Goal: Obtain resource: Download file/media

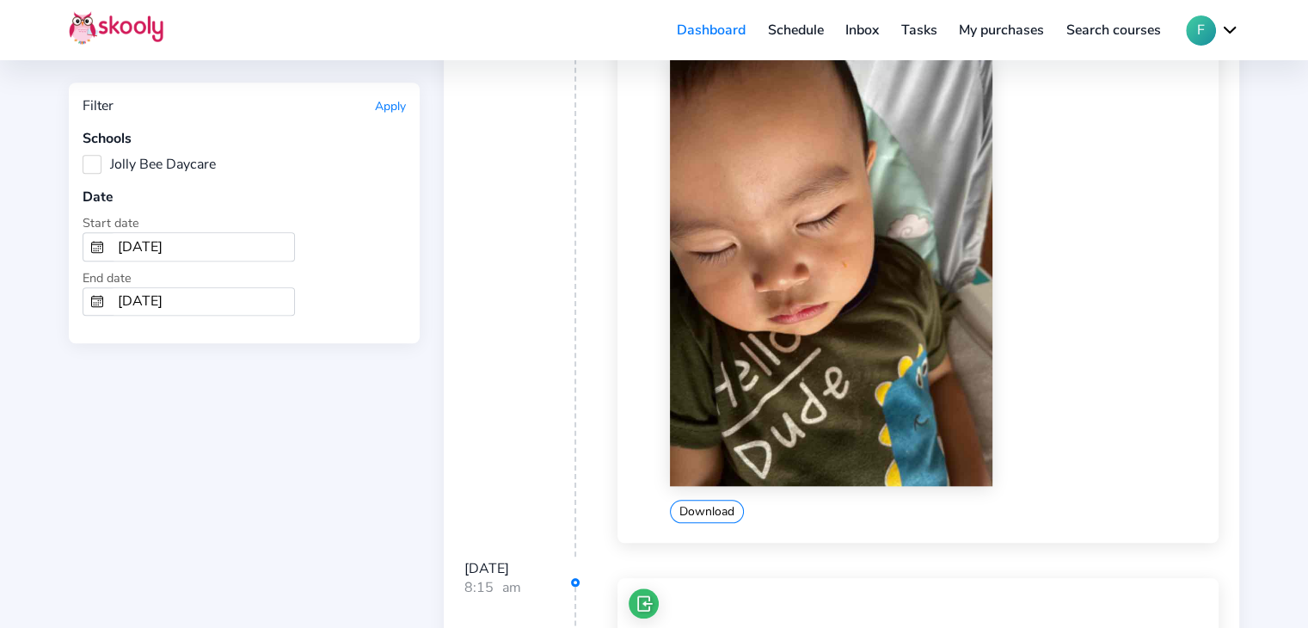
scroll to position [1978, 0]
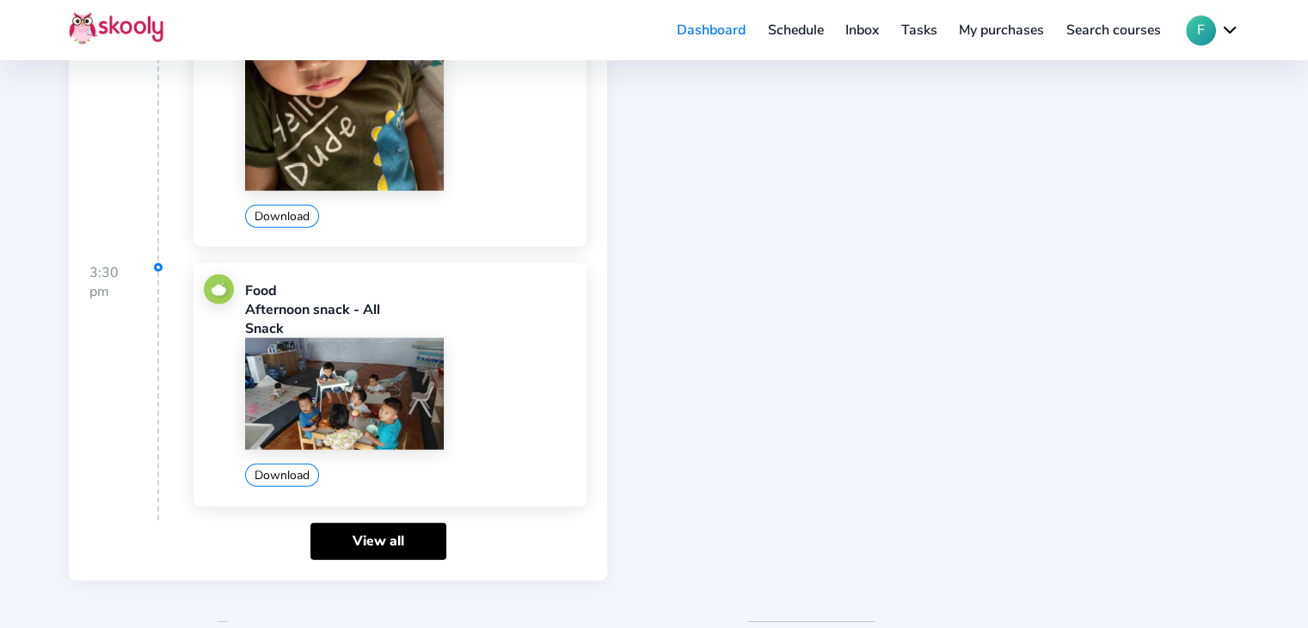
scroll to position [4329, 0]
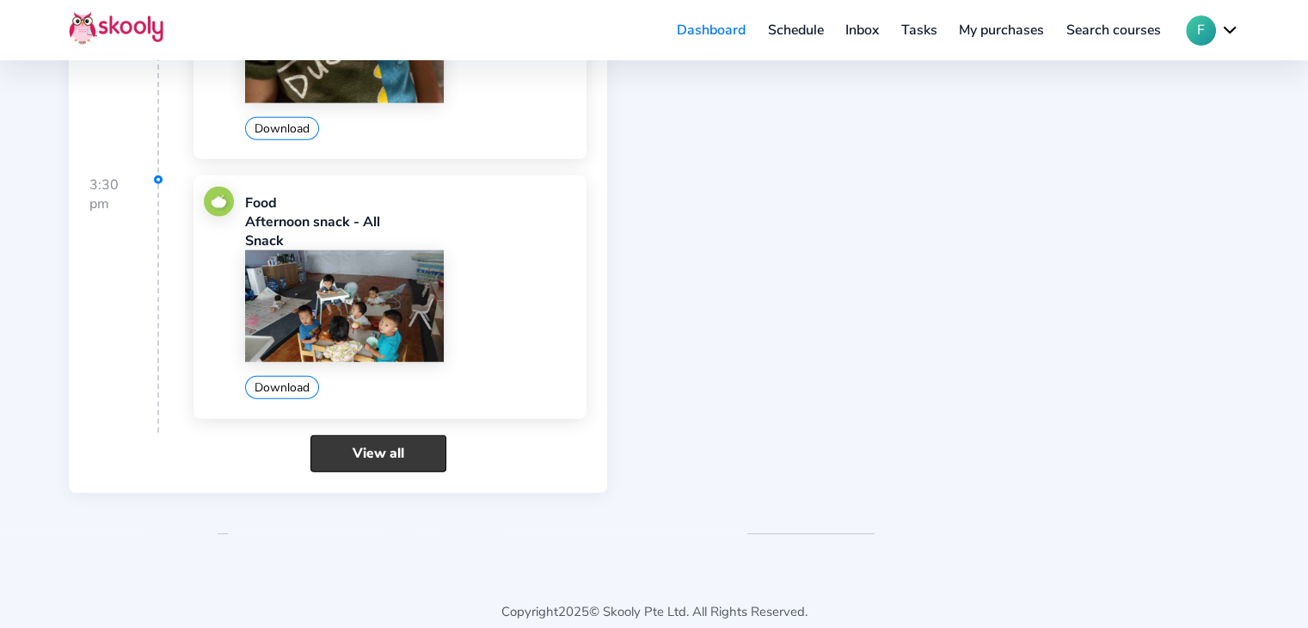
click at [395, 435] on link "View all" at bounding box center [378, 453] width 136 height 37
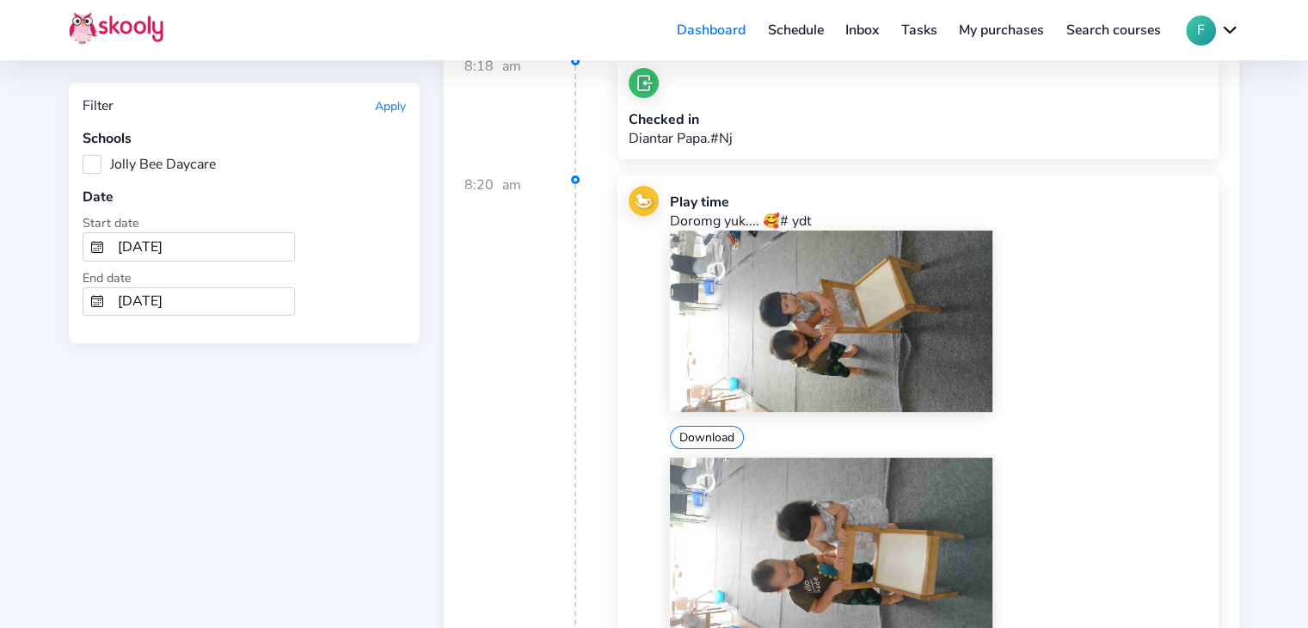
scroll to position [258, 0]
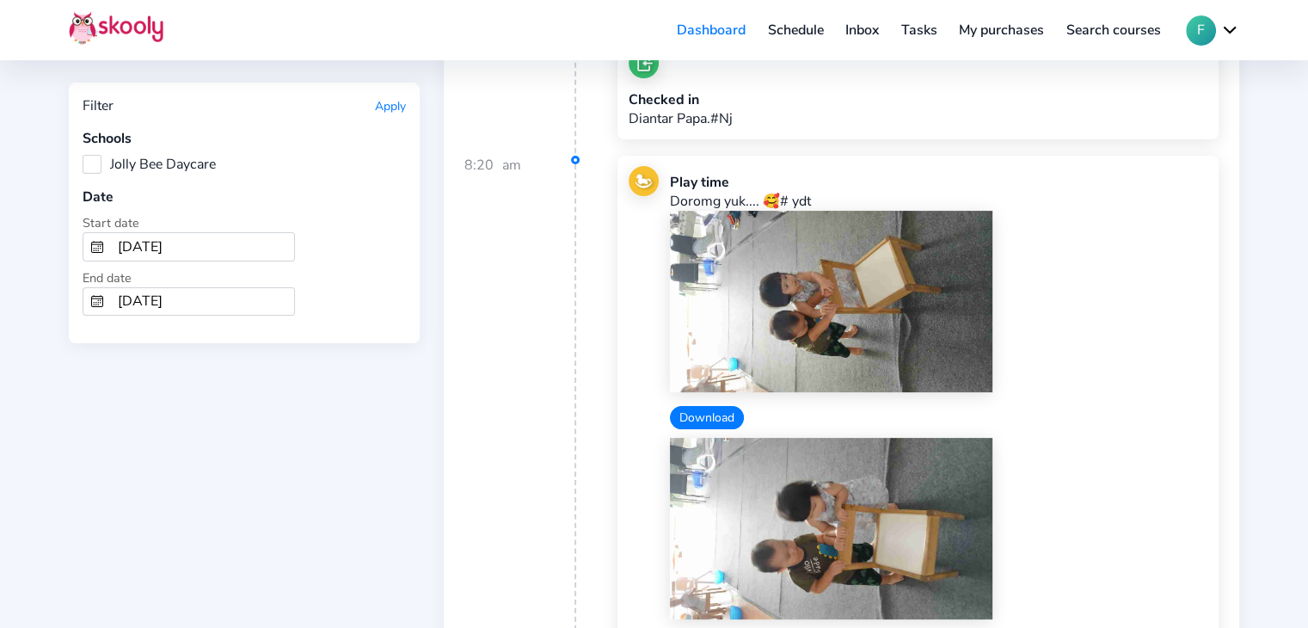
click at [709, 410] on button "Download" at bounding box center [707, 417] width 74 height 23
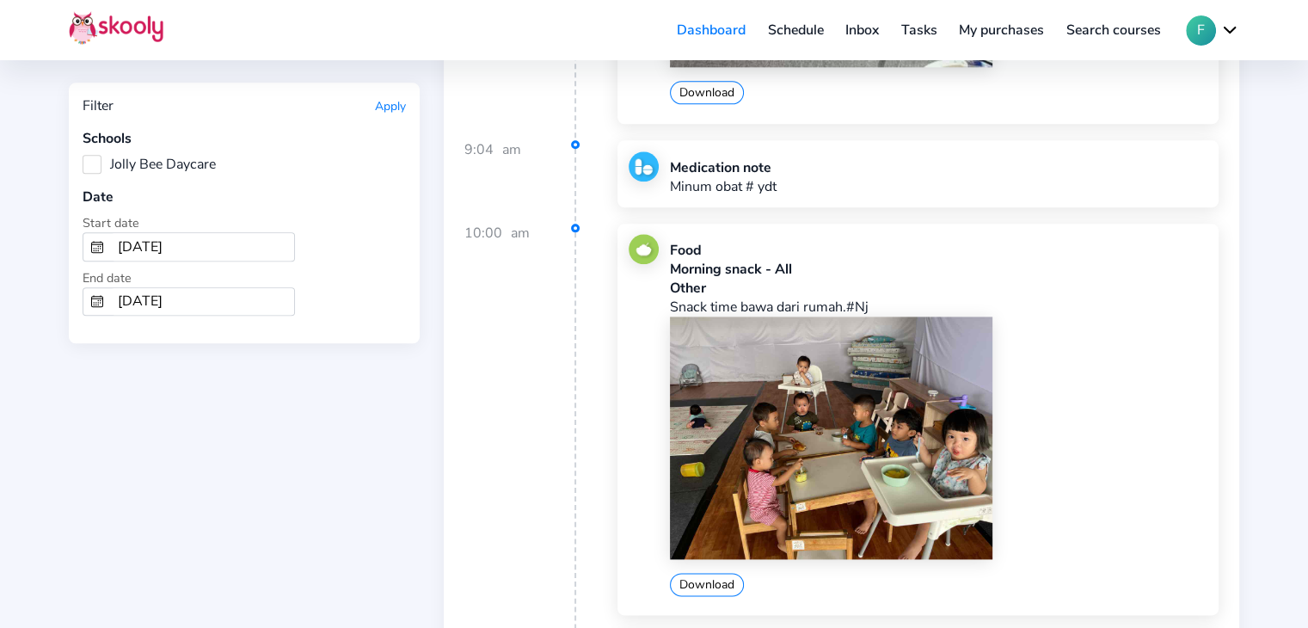
scroll to position [2236, 0]
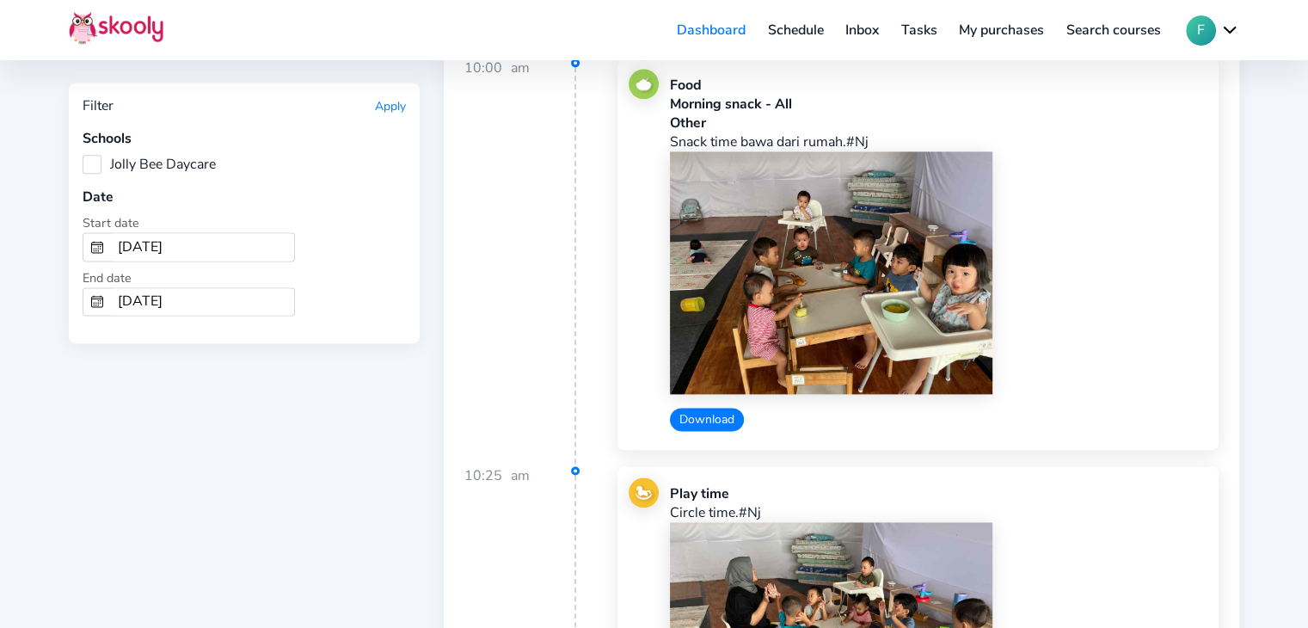
click at [724, 416] on button "Download" at bounding box center [707, 419] width 74 height 23
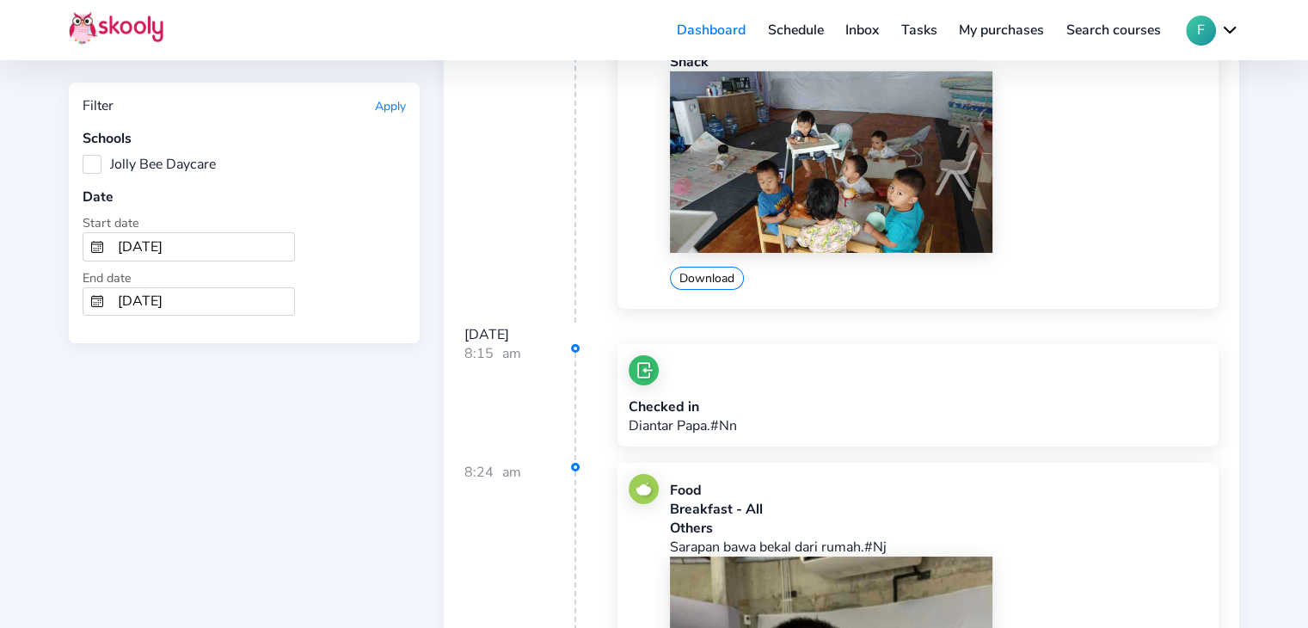
scroll to position [6105, 0]
